Goal: Task Accomplishment & Management: Use online tool/utility

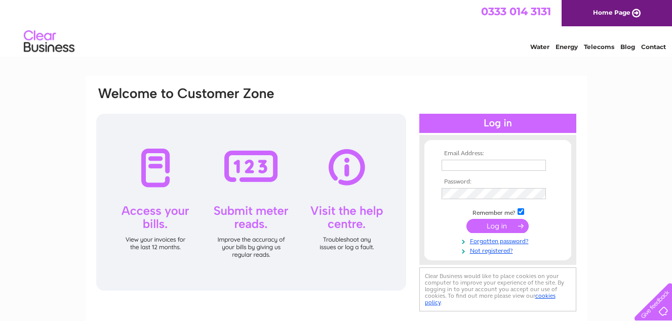
type input "[EMAIL_ADDRESS][DOMAIN_NAME]"
click at [506, 224] on input "submit" at bounding box center [497, 226] width 62 height 14
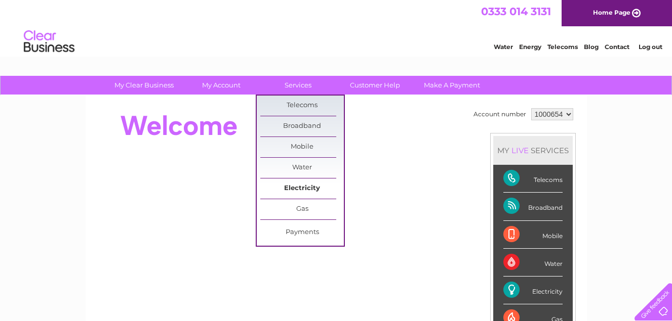
click at [298, 187] on link "Electricity" at bounding box center [302, 189] width 84 height 20
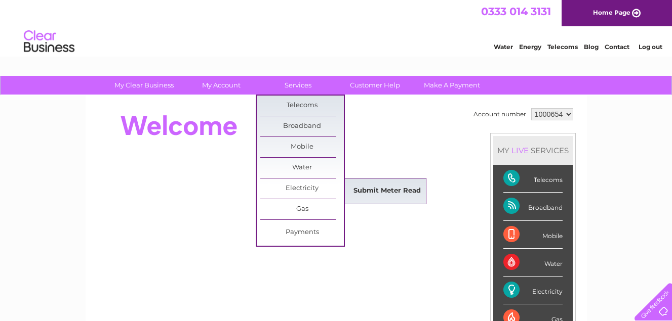
click at [361, 196] on link "Submit Meter Read" at bounding box center [387, 191] width 84 height 20
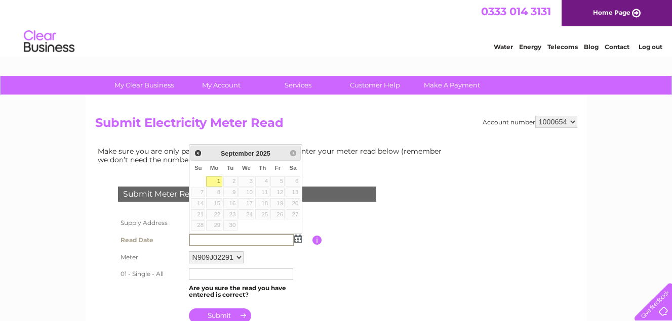
click at [211, 180] on link "1" at bounding box center [214, 182] width 16 height 10
type input "2025/09/01"
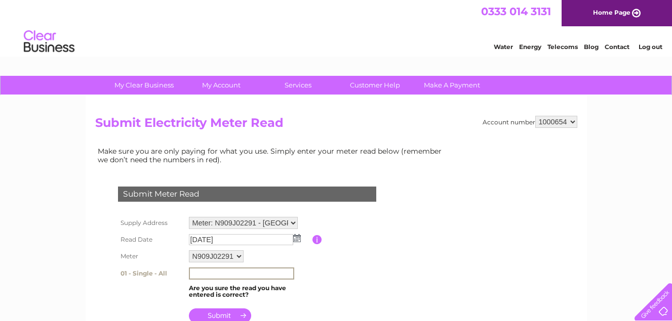
click at [209, 272] on input "text" at bounding box center [241, 274] width 105 height 12
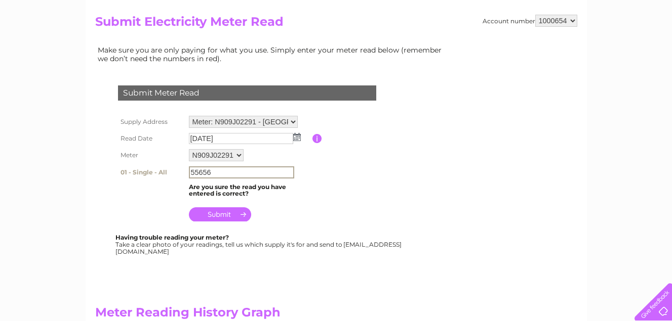
type input "55656"
click at [235, 215] on input "submit" at bounding box center [220, 215] width 62 height 14
